Goal: Information Seeking & Learning: Learn about a topic

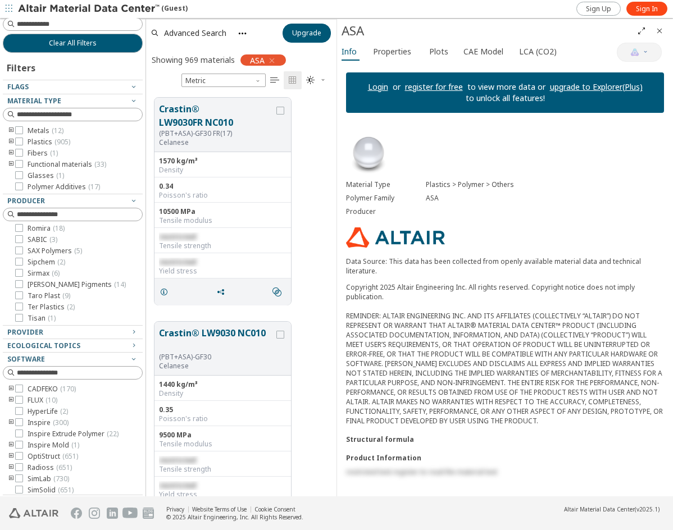
scroll to position [5, 0]
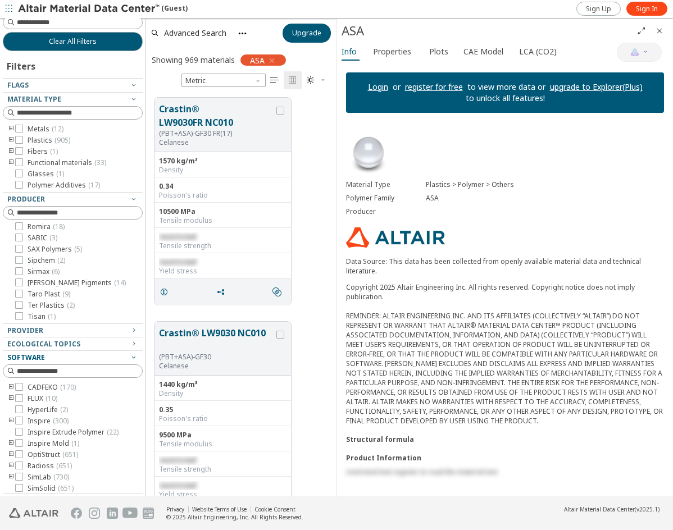
click at [129, 359] on icon "button" at bounding box center [133, 357] width 9 height 9
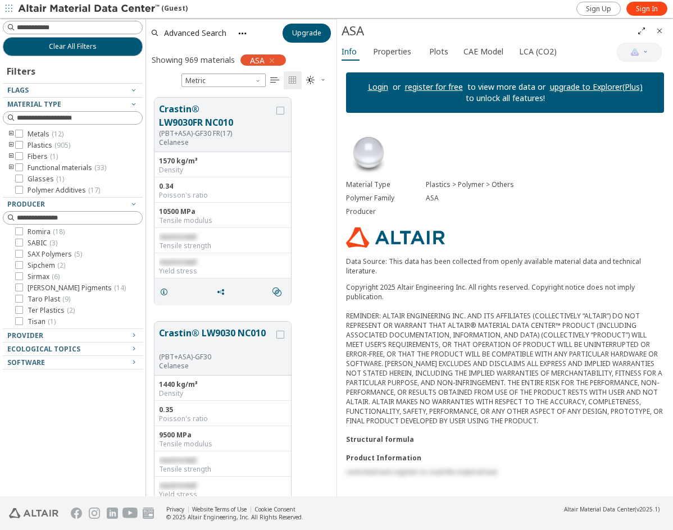
click at [12, 146] on icon "toogle group" at bounding box center [11, 145] width 8 height 9
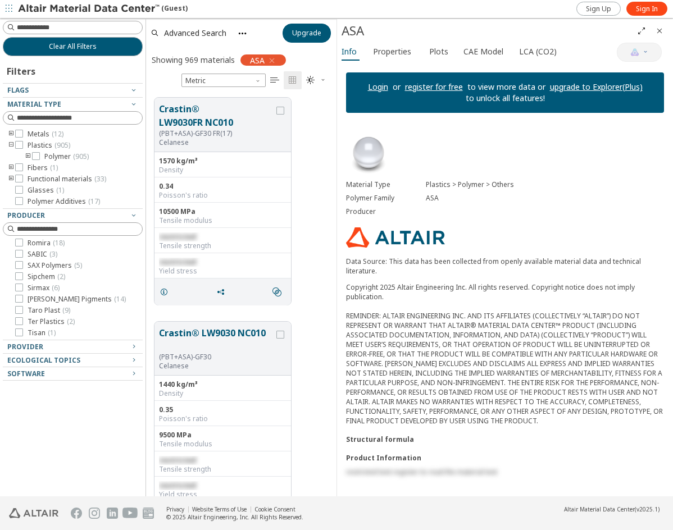
click at [28, 156] on icon "toogle group" at bounding box center [28, 156] width 8 height 9
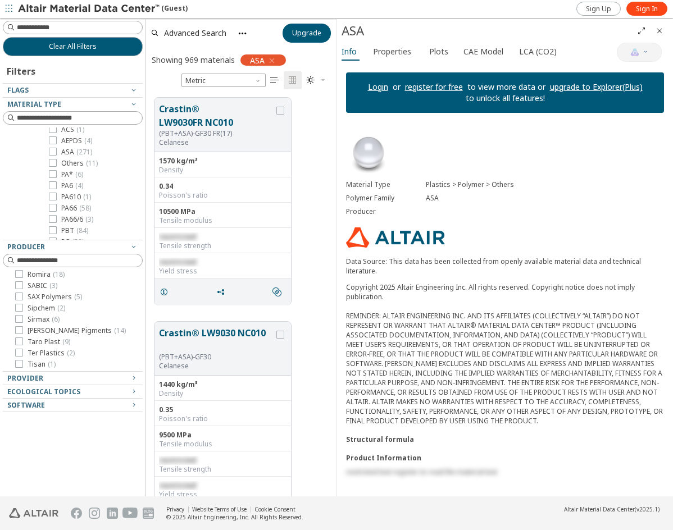
scroll to position [25, 0]
click at [52, 188] on icon at bounding box center [53, 188] width 8 height 8
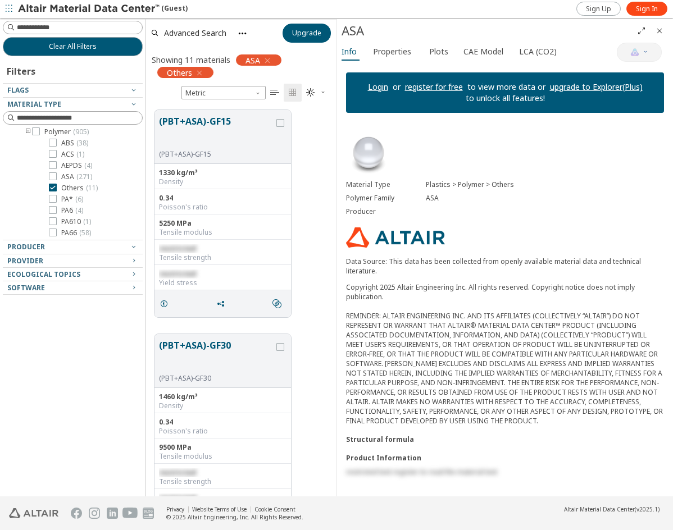
click at [202, 70] on icon "button" at bounding box center [199, 73] width 9 height 9
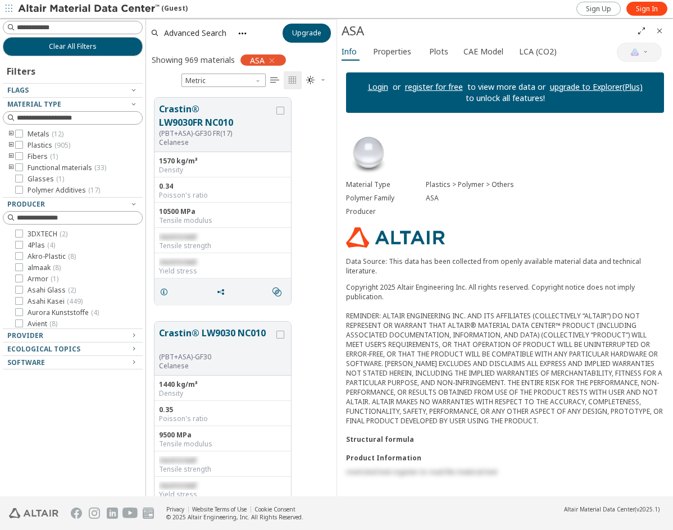
click at [12, 146] on icon "toogle group" at bounding box center [11, 145] width 8 height 9
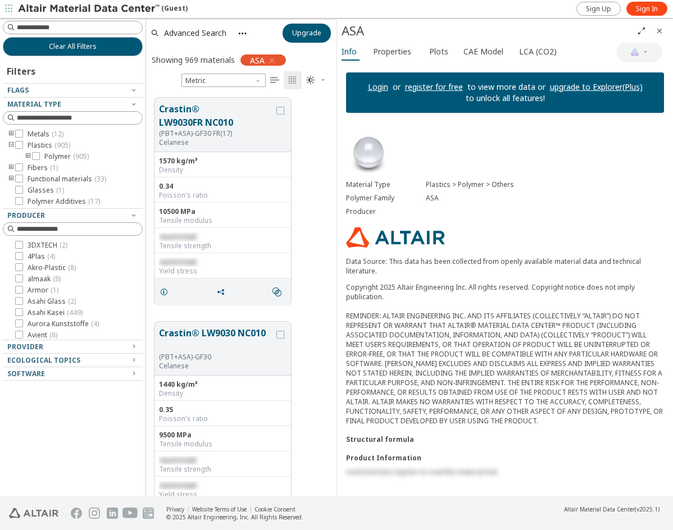
click at [29, 155] on icon "toogle group" at bounding box center [28, 156] width 8 height 9
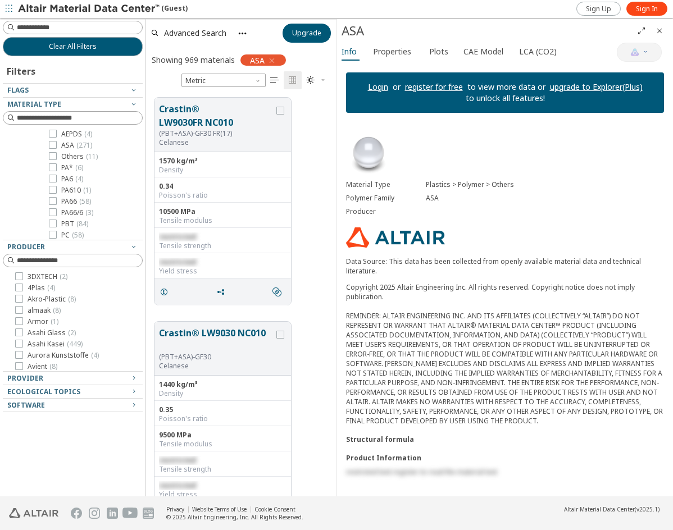
scroll to position [112, 0]
click at [55, 177] on icon at bounding box center [53, 179] width 8 height 8
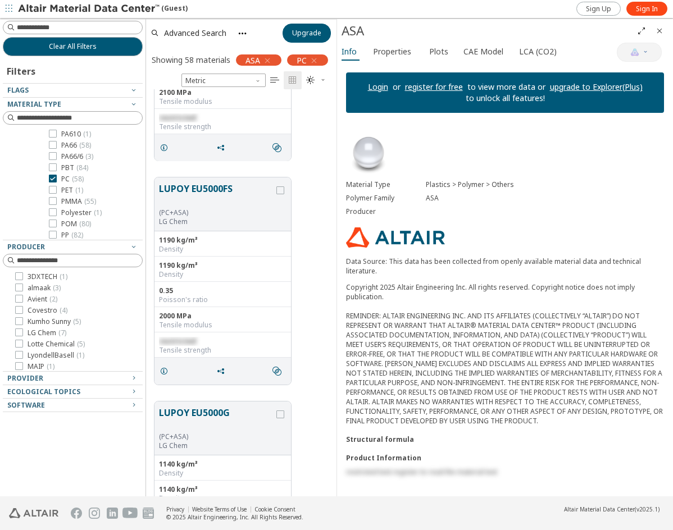
scroll to position [168, 0]
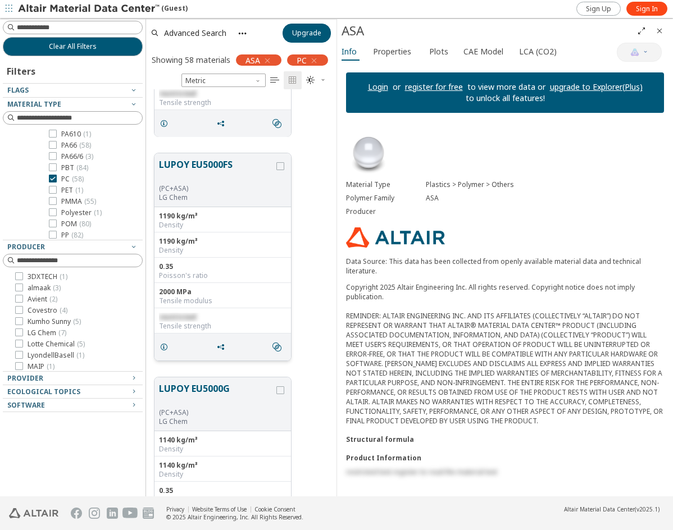
click at [207, 176] on button "LUPOY EU5000FS" at bounding box center [216, 171] width 115 height 26
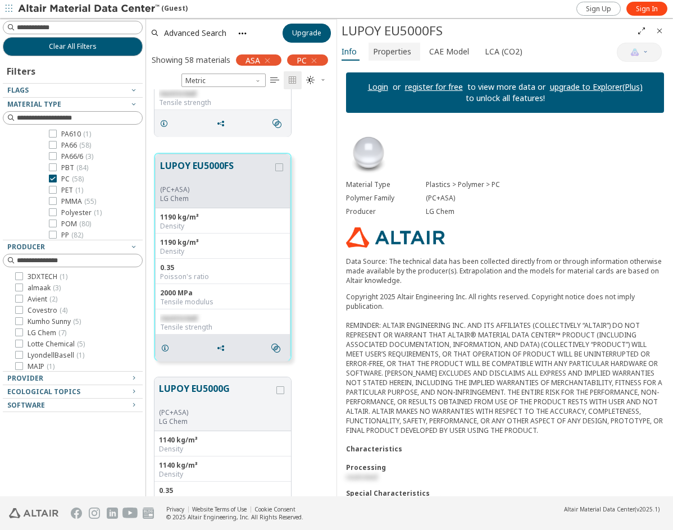
click at [404, 54] on span "Properties" at bounding box center [392, 52] width 38 height 18
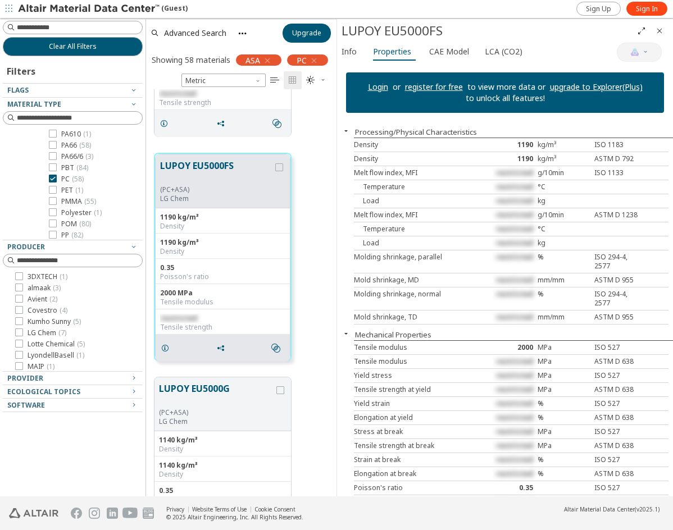
click at [423, 86] on link "register for free" at bounding box center [434, 86] width 58 height 11
click at [465, 51] on span "CAE Model" at bounding box center [450, 52] width 42 height 18
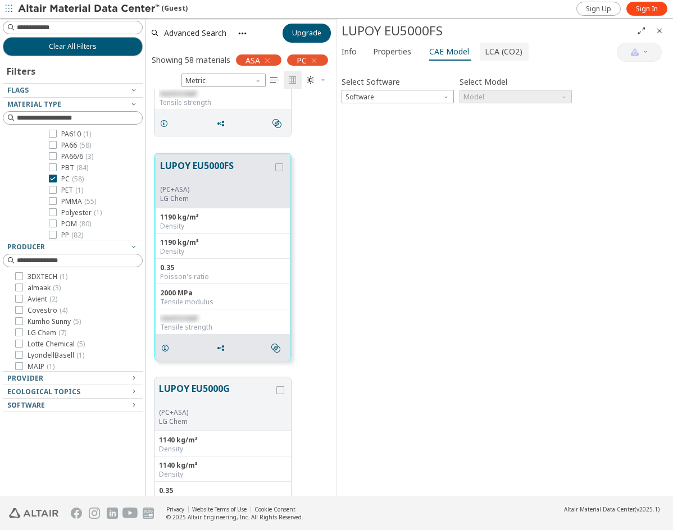
click at [489, 47] on span "LCA (CO2)" at bounding box center [504, 52] width 38 height 18
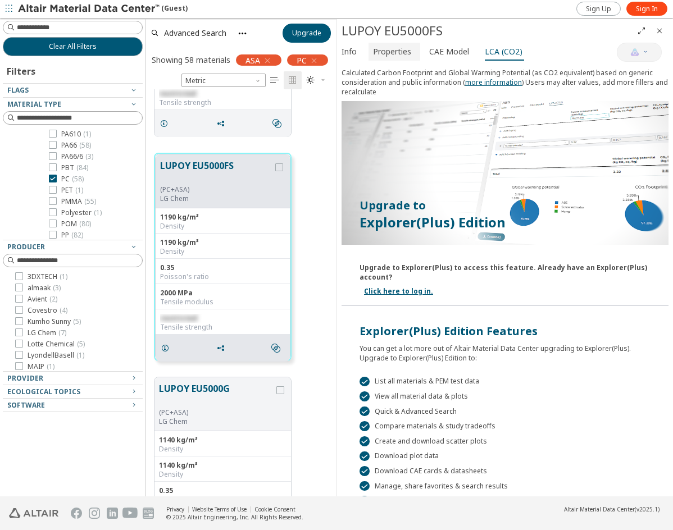
click at [405, 53] on span "Properties" at bounding box center [392, 52] width 38 height 18
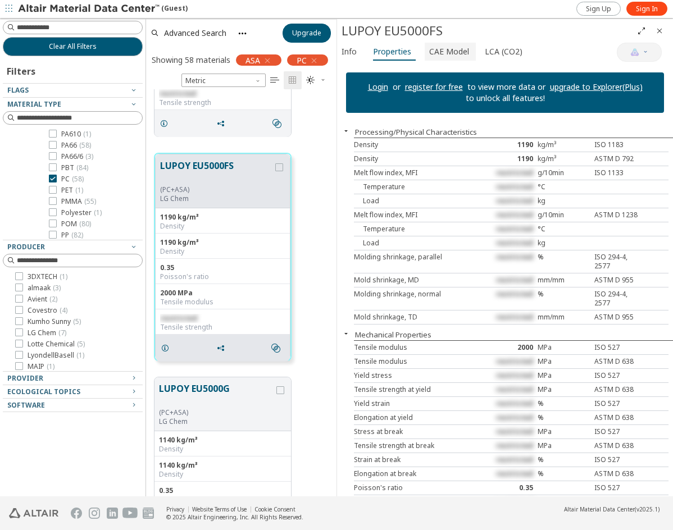
click at [437, 50] on span "CAE Model" at bounding box center [449, 52] width 40 height 18
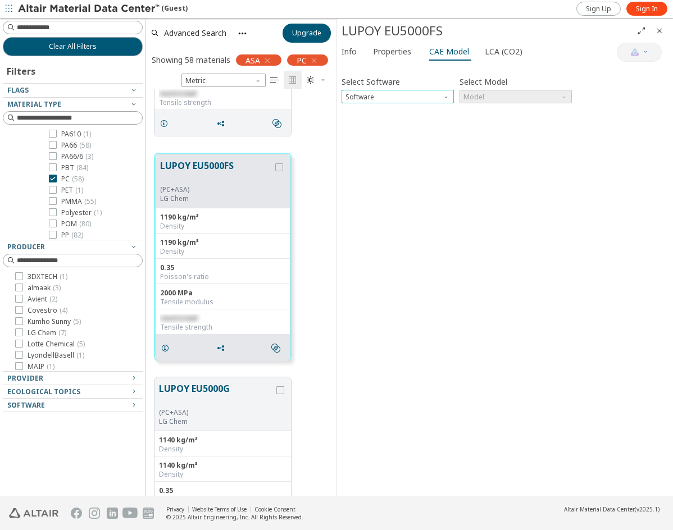
click at [447, 92] on span "Software" at bounding box center [447, 94] width 9 height 9
click at [374, 192] on span "Ansys" at bounding box center [397, 192] width 103 height 8
click at [508, 90] on span "Model" at bounding box center [515, 96] width 112 height 13
click at [508, 93] on span "Model" at bounding box center [515, 96] width 112 height 13
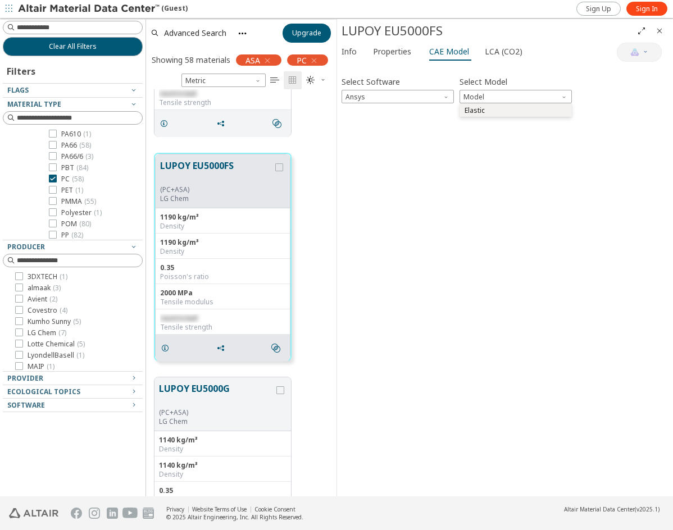
click at [505, 107] on span "Elastic" at bounding box center [515, 111] width 103 height 8
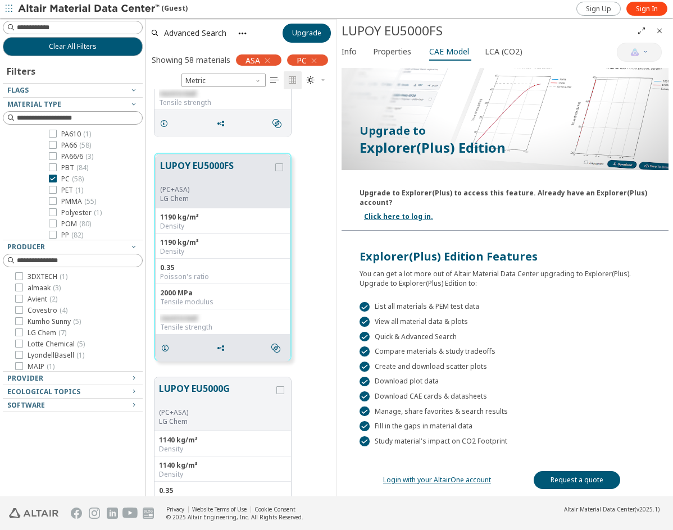
scroll to position [86, 0]
